Goal: Task Accomplishment & Management: Complete application form

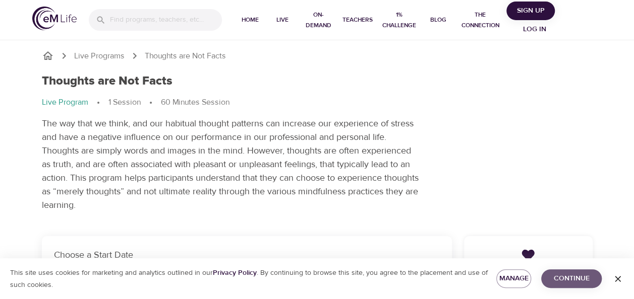
click at [584, 275] on span "Continue" at bounding box center [571, 279] width 44 height 13
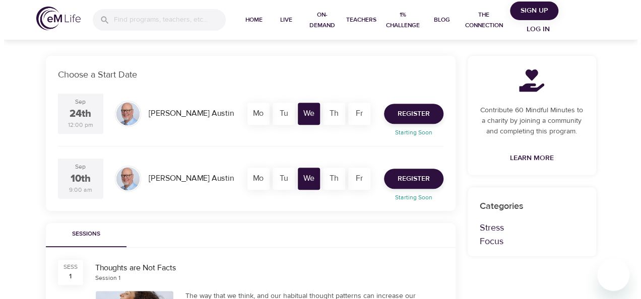
scroll to position [181, 0]
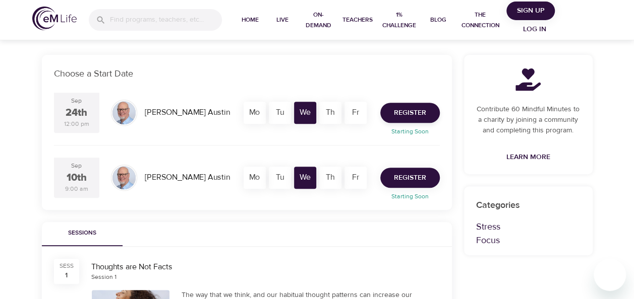
click at [413, 170] on button "Register" at bounding box center [409, 178] width 59 height 20
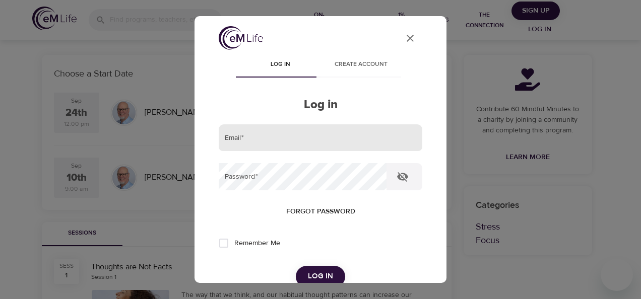
click at [304, 138] on input "email" at bounding box center [321, 137] width 204 height 27
type input "[EMAIL_ADDRESS][DOMAIN_NAME]"
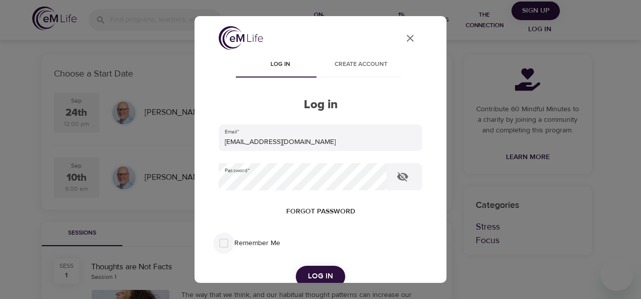
click at [226, 241] on input "Remember Me" at bounding box center [223, 243] width 21 height 21
checkbox input "true"
click at [308, 274] on span "Log in" at bounding box center [320, 276] width 25 height 13
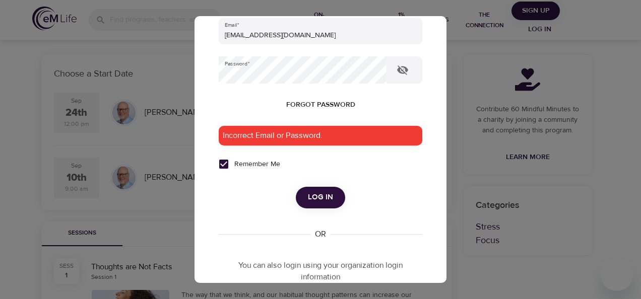
scroll to position [216, 0]
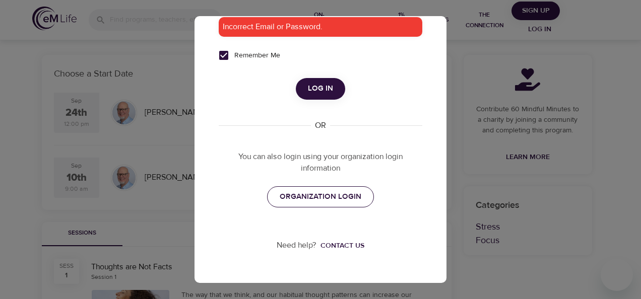
click at [336, 196] on span "ORGANIZATION LOGIN" at bounding box center [321, 197] width 82 height 13
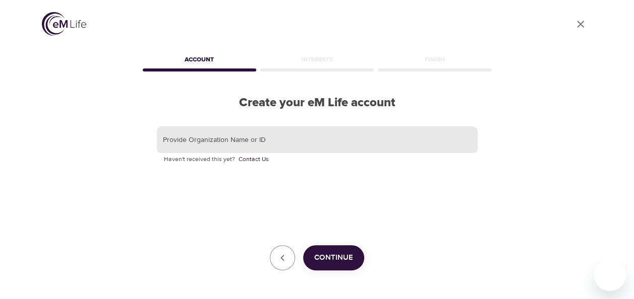
click at [264, 147] on input "text" at bounding box center [317, 140] width 321 height 27
type input "aetna"
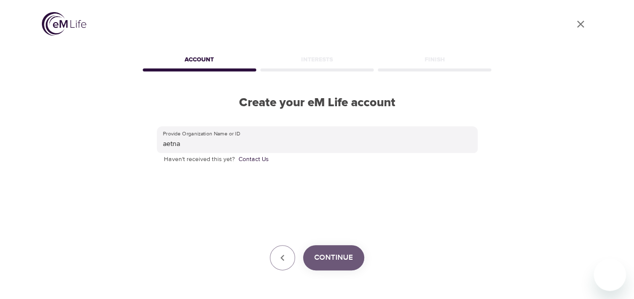
click at [334, 259] on span "Continue" at bounding box center [333, 258] width 39 height 13
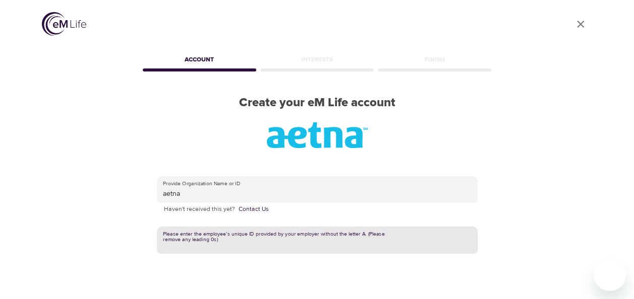
click at [259, 237] on input "text" at bounding box center [317, 240] width 321 height 27
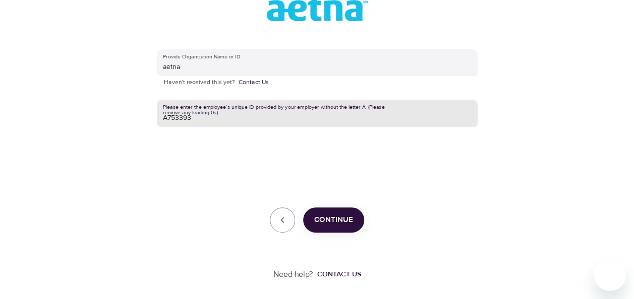
scroll to position [128, 0]
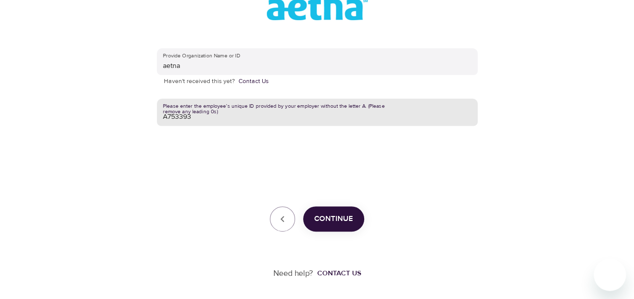
type input "A753393"
click at [341, 216] on span "Continue" at bounding box center [333, 219] width 39 height 13
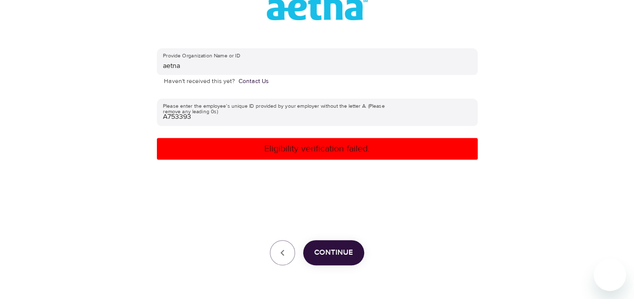
click at [204, 77] on div "Provide Organization Name or ID aetna Haven't received this yet? Contact Us" at bounding box center [317, 67] width 321 height 39
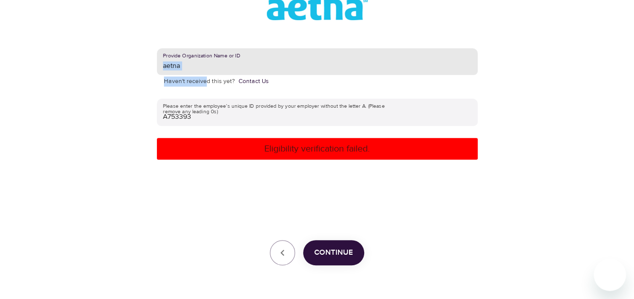
drag, startPoint x: 204, startPoint y: 77, endPoint x: 196, endPoint y: 74, distance: 8.6
click at [196, 74] on input "aetna" at bounding box center [317, 61] width 321 height 27
click at [193, 69] on input "aetna" at bounding box center [317, 61] width 321 height 27
type input "a"
type input "cvs"
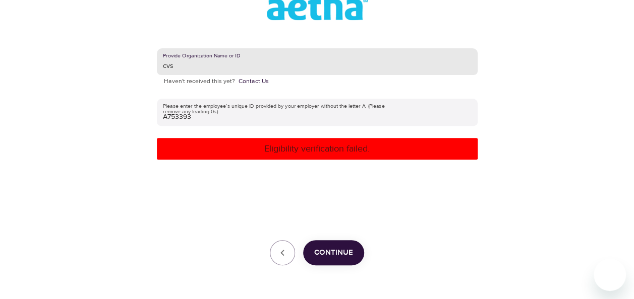
click at [334, 255] on span "Continue" at bounding box center [333, 252] width 39 height 13
